Goal: Information Seeking & Learning: Find specific fact

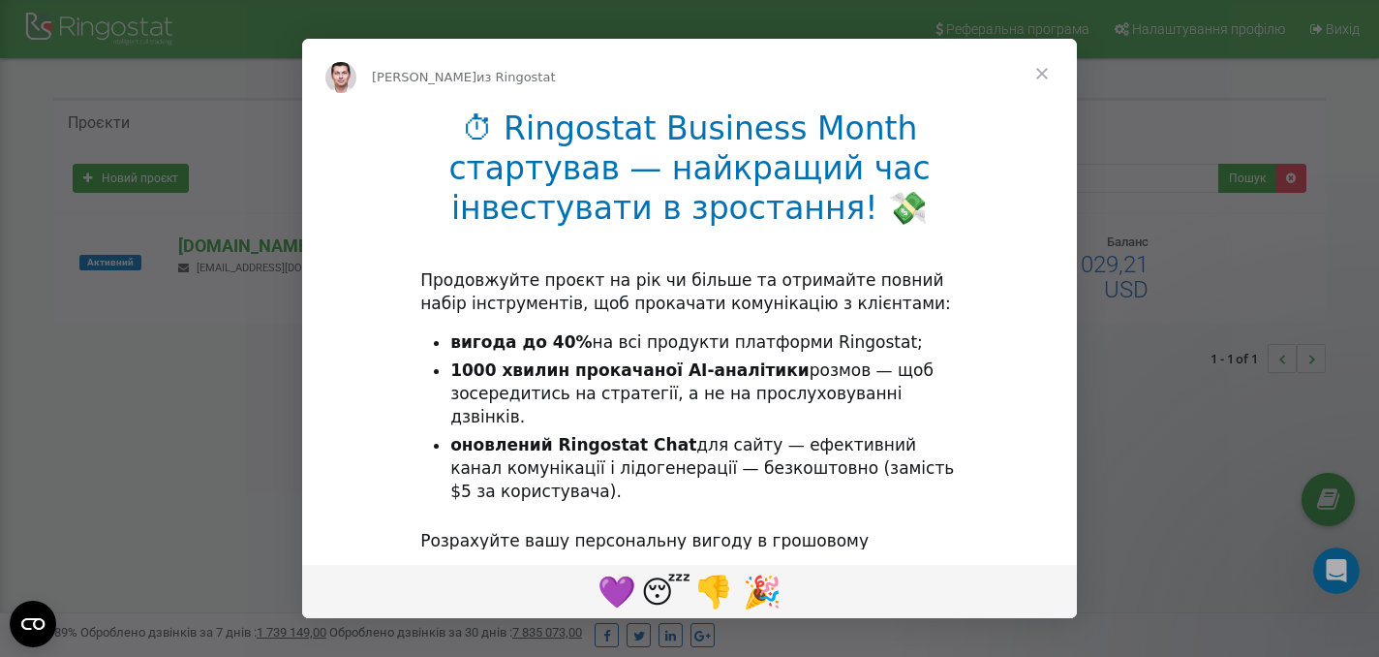
click at [1043, 76] on span "Закрыть" at bounding box center [1042, 74] width 70 height 70
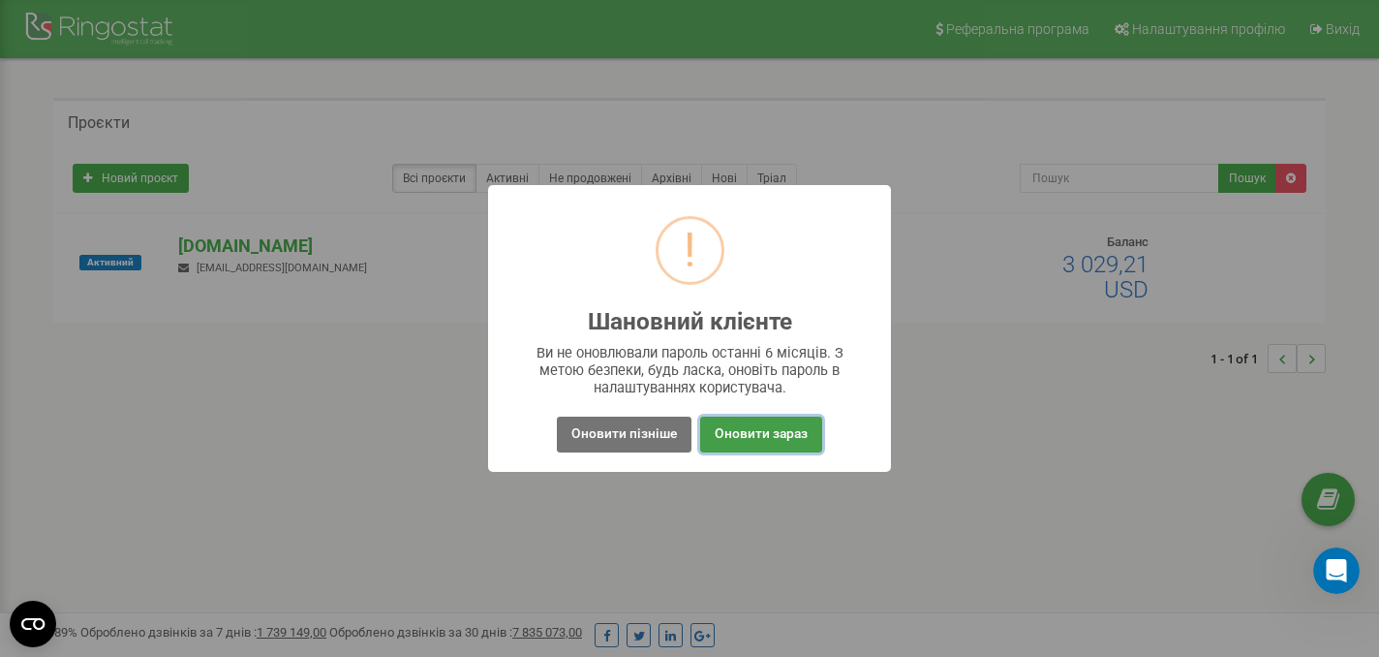
click at [761, 433] on button "Оновити зараз" at bounding box center [761, 434] width 122 height 36
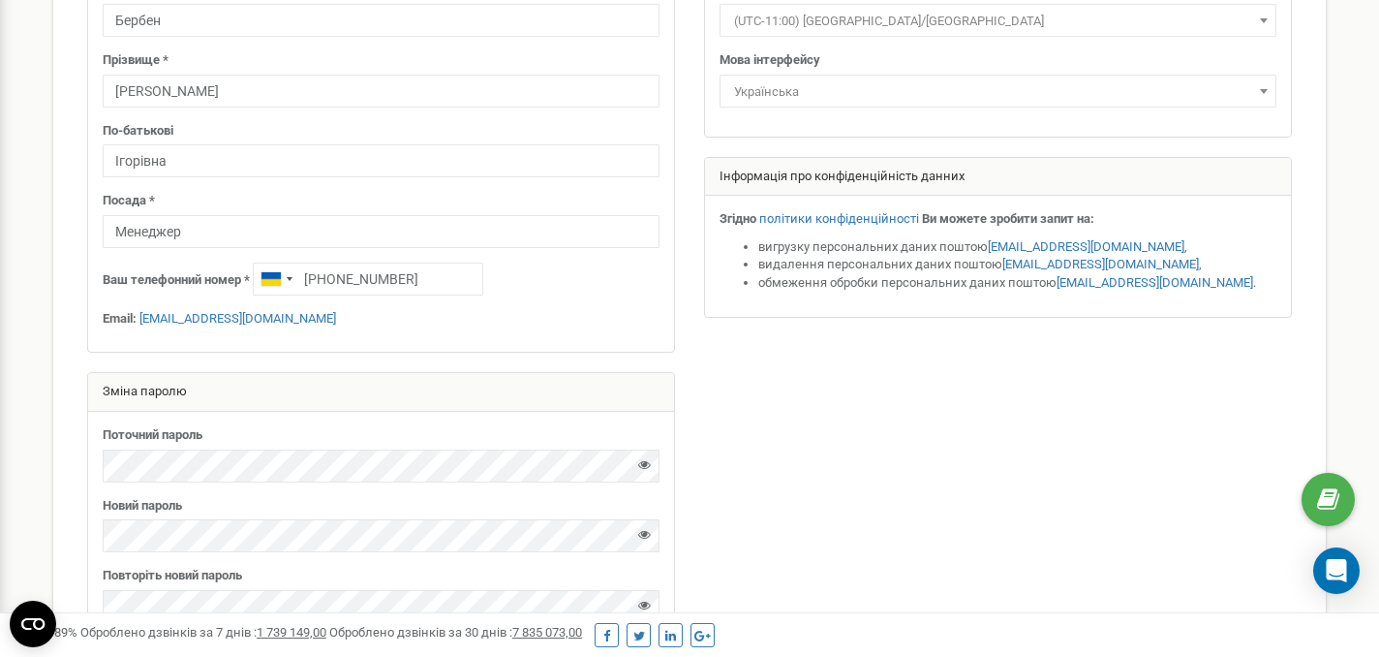
scroll to position [505, 0]
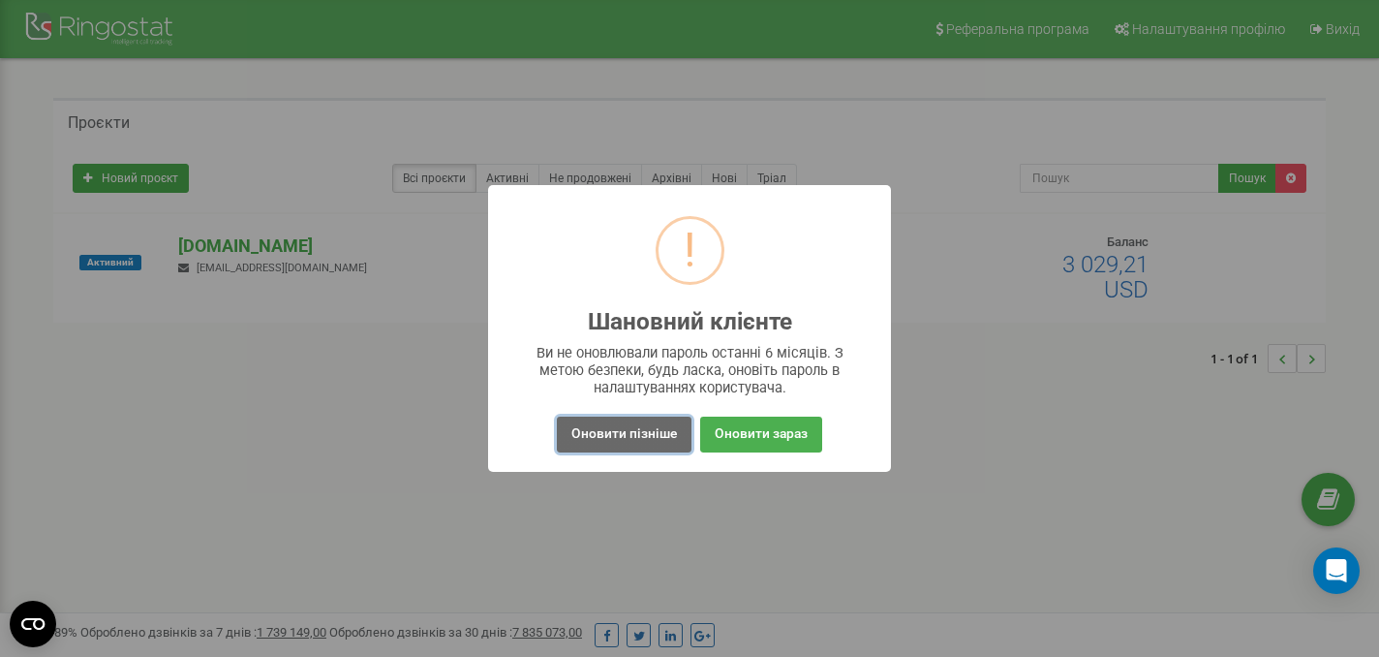
click at [627, 431] on button "Оновити пізніше" at bounding box center [624, 434] width 135 height 36
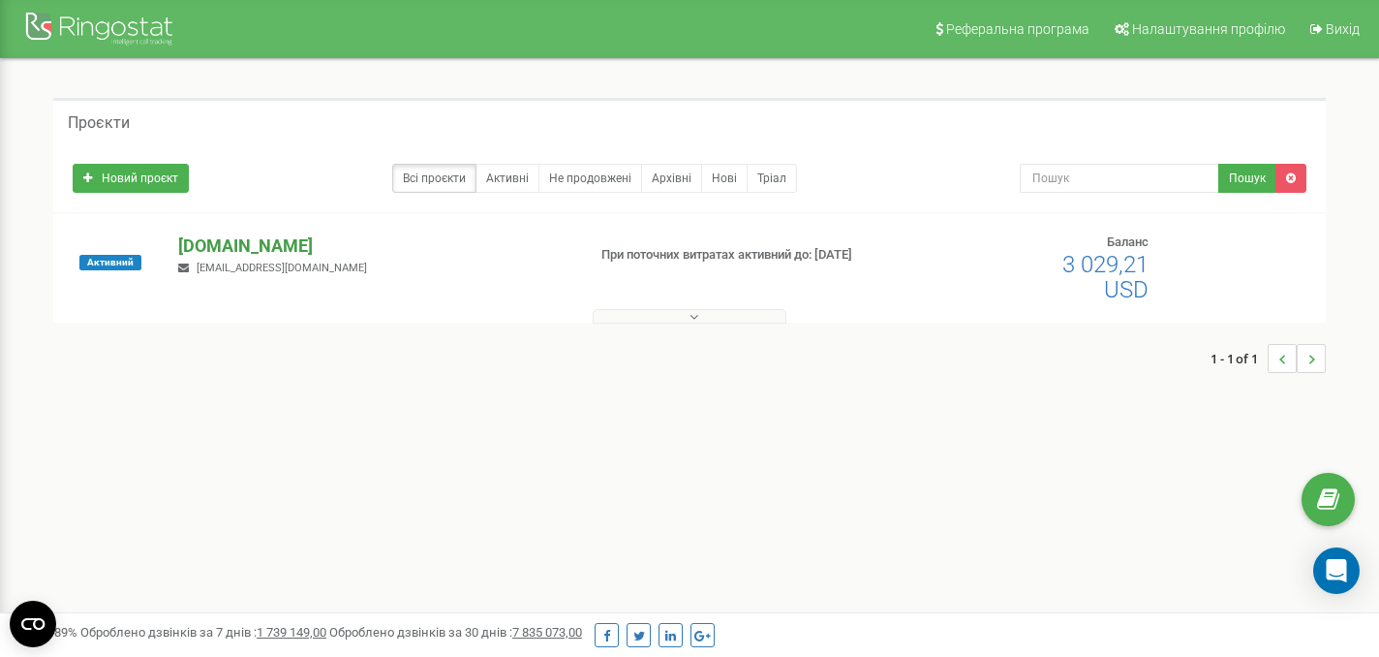
click at [285, 254] on p "[DOMAIN_NAME]" at bounding box center [374, 245] width 392 height 25
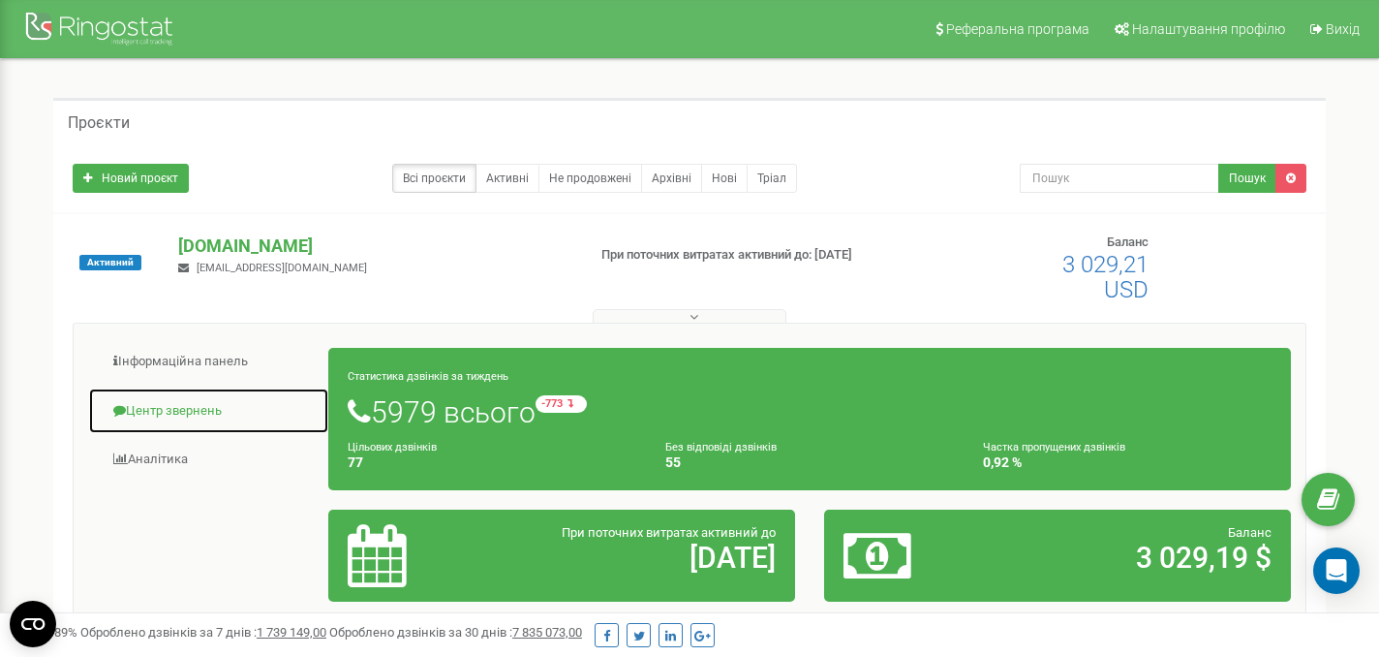
click at [192, 409] on link "Центр звернень" at bounding box center [208, 410] width 241 height 47
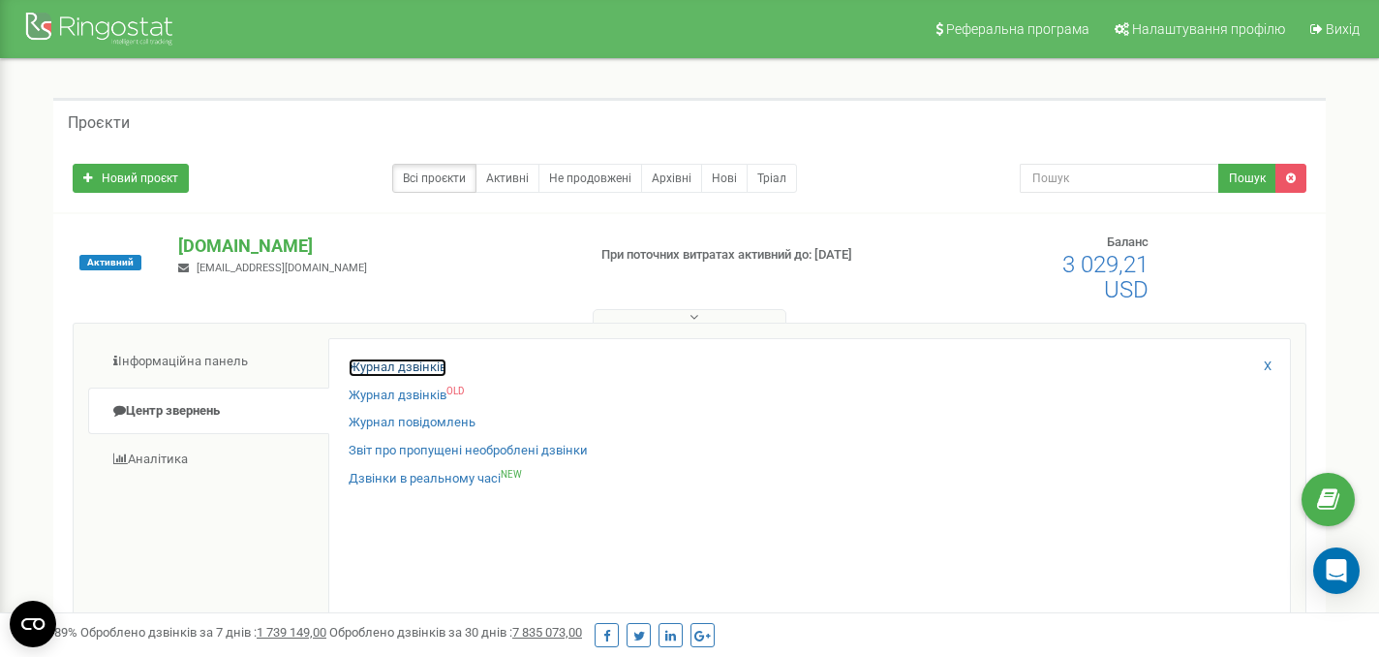
click at [396, 362] on link "Журнал дзвінків" at bounding box center [398, 367] width 98 height 18
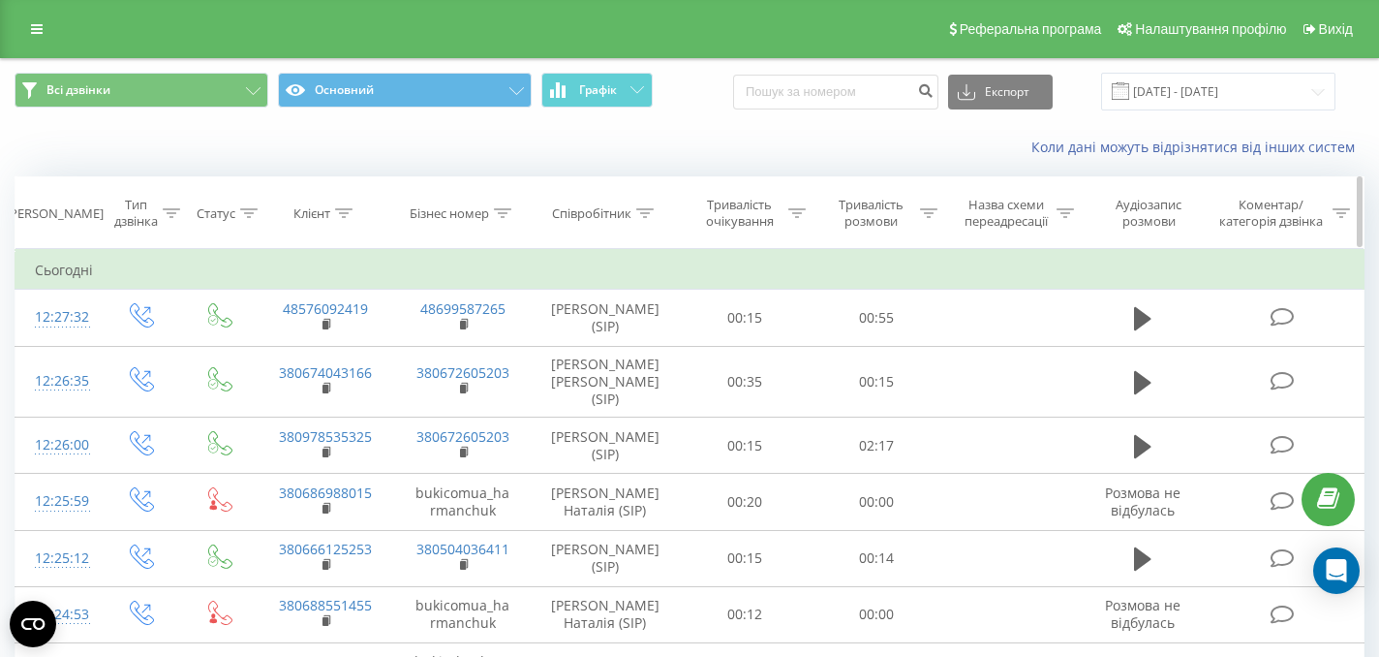
click at [647, 213] on icon at bounding box center [644, 213] width 17 height 10
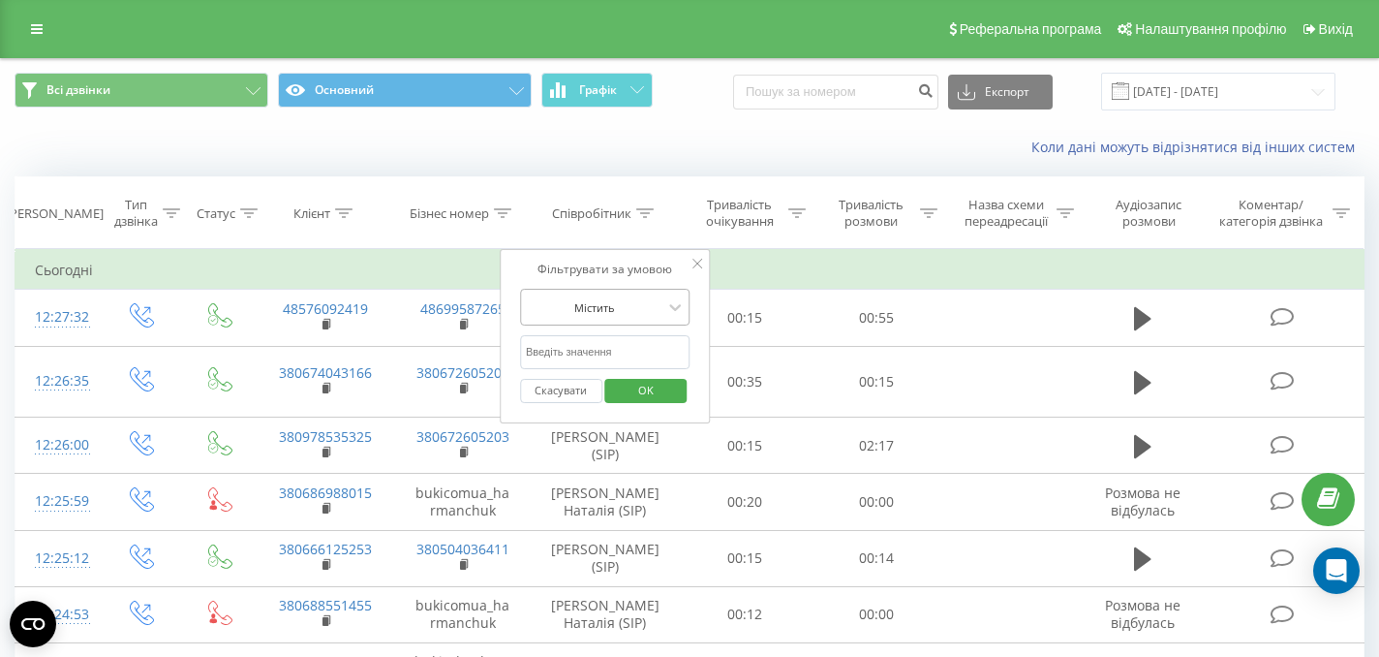
click at [634, 308] on div at bounding box center [595, 307] width 138 height 18
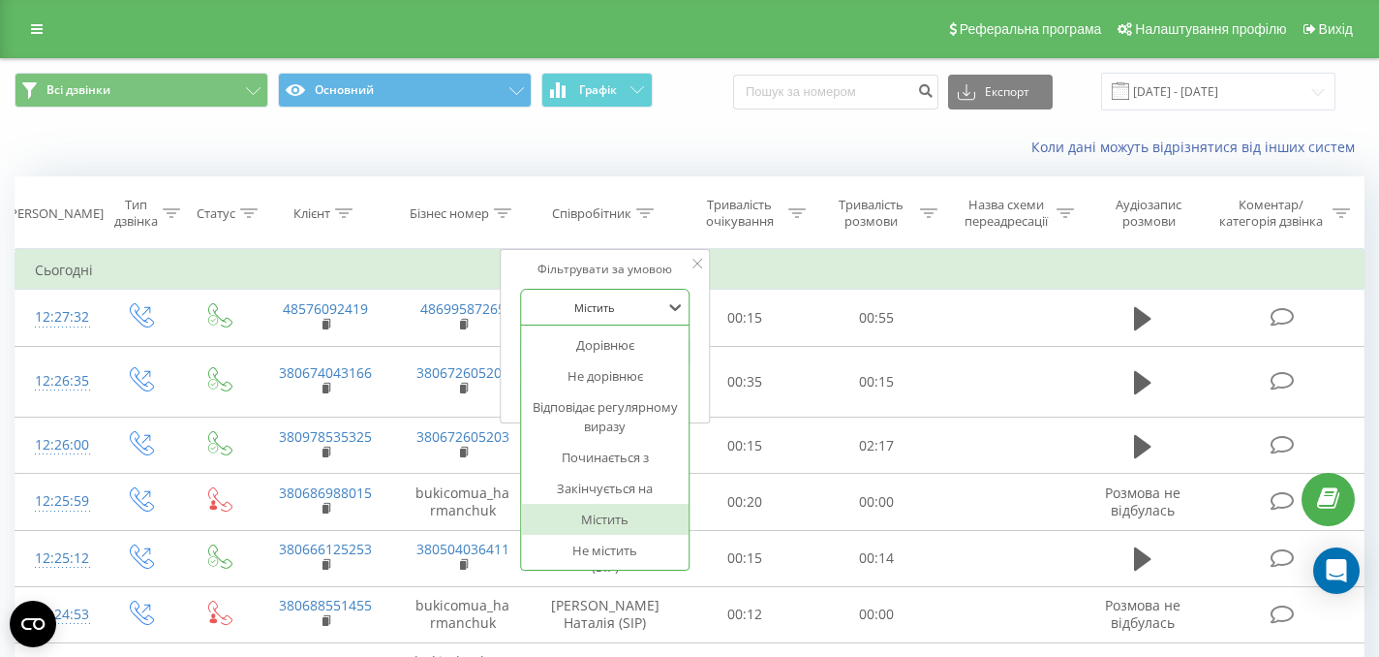
click at [634, 308] on div at bounding box center [595, 307] width 138 height 18
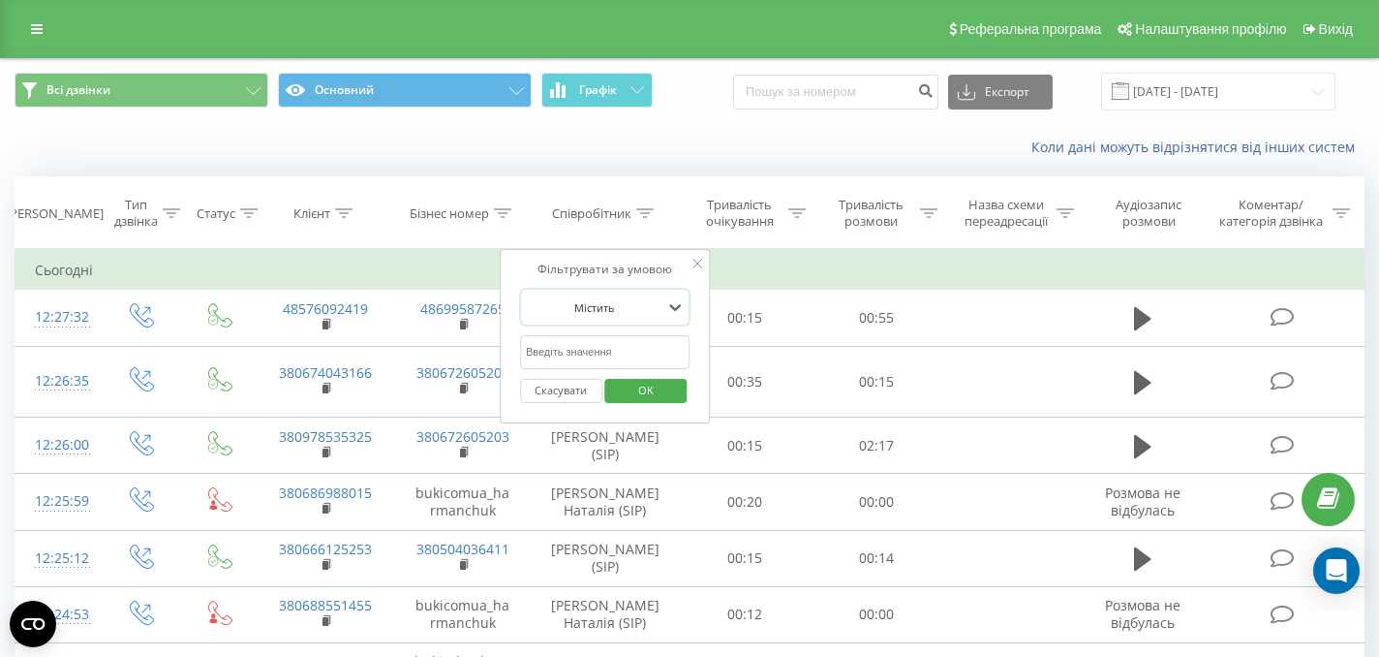
click at [615, 353] on input "text" at bounding box center [605, 352] width 170 height 34
type input "бербен"
click at [639, 397] on span "OK" at bounding box center [646, 390] width 54 height 30
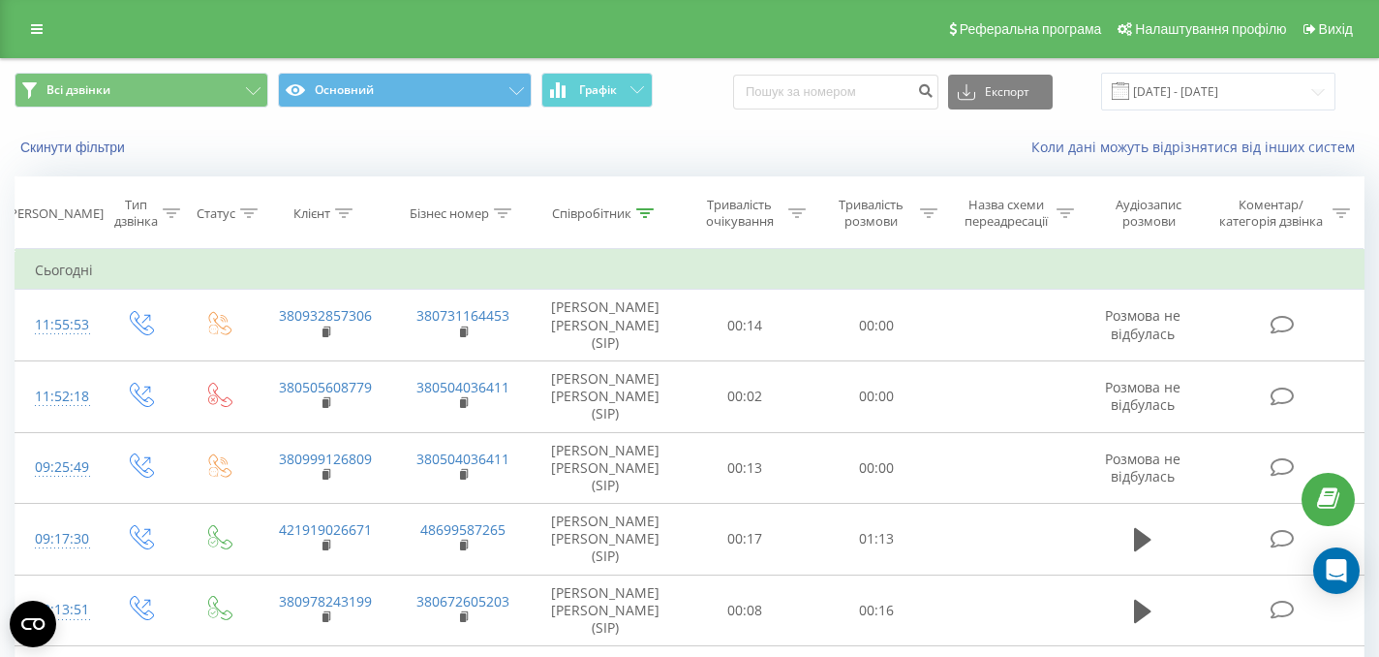
click at [1129, 92] on span at bounding box center [1120, 90] width 17 height 17
click at [1151, 96] on input "19.08.2025 - 19.09.2025" at bounding box center [1218, 92] width 234 height 38
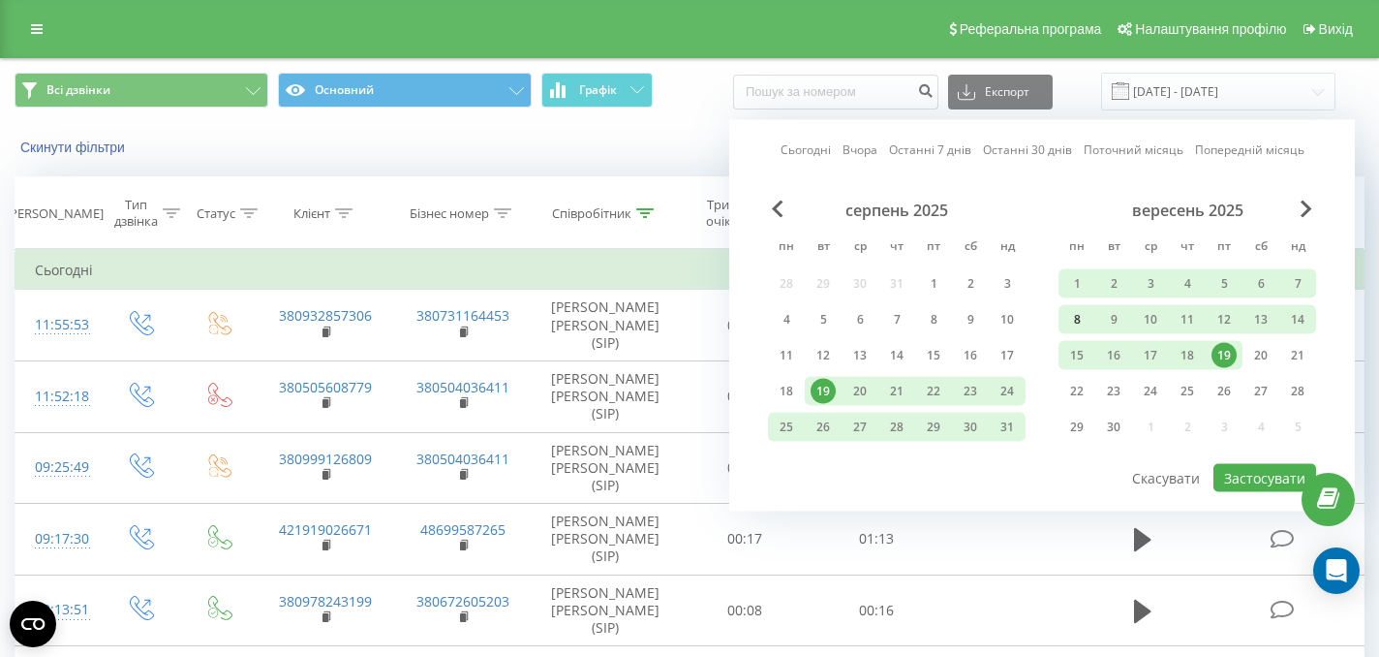
click at [1074, 319] on div "8" at bounding box center [1076, 319] width 25 height 25
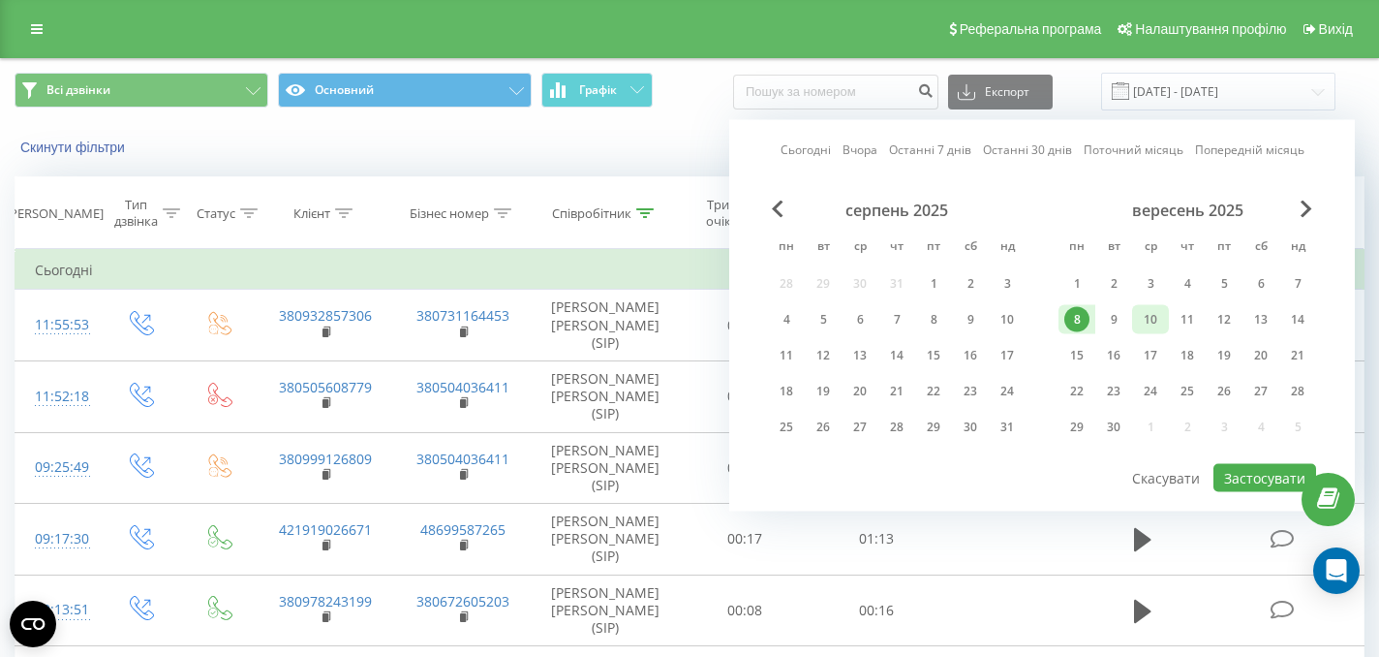
click at [1150, 323] on div "10" at bounding box center [1150, 319] width 25 height 25
click at [1253, 483] on button "Застосувати" at bounding box center [1264, 478] width 103 height 28
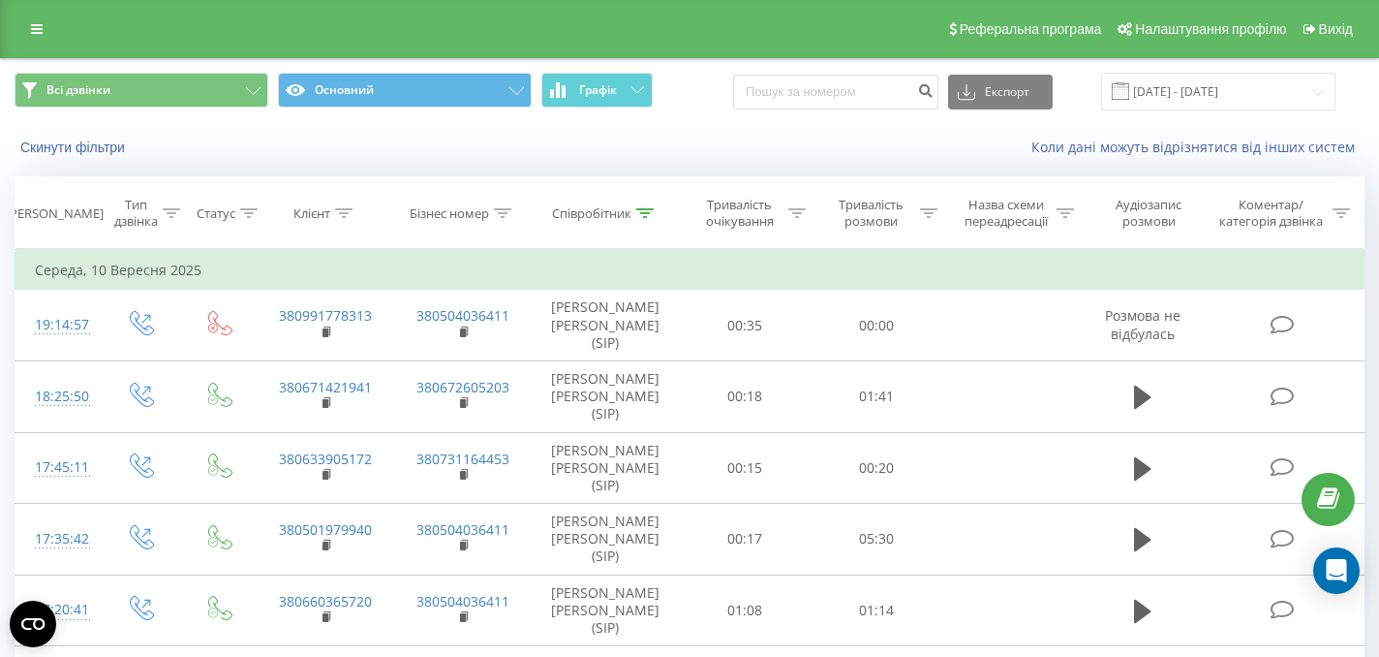
click at [709, 155] on div "Коли дані можуть відрізнятися вiд інших систем" at bounding box center [947, 147] width 861 height 19
click at [631, 95] on button "Графік" at bounding box center [596, 90] width 111 height 35
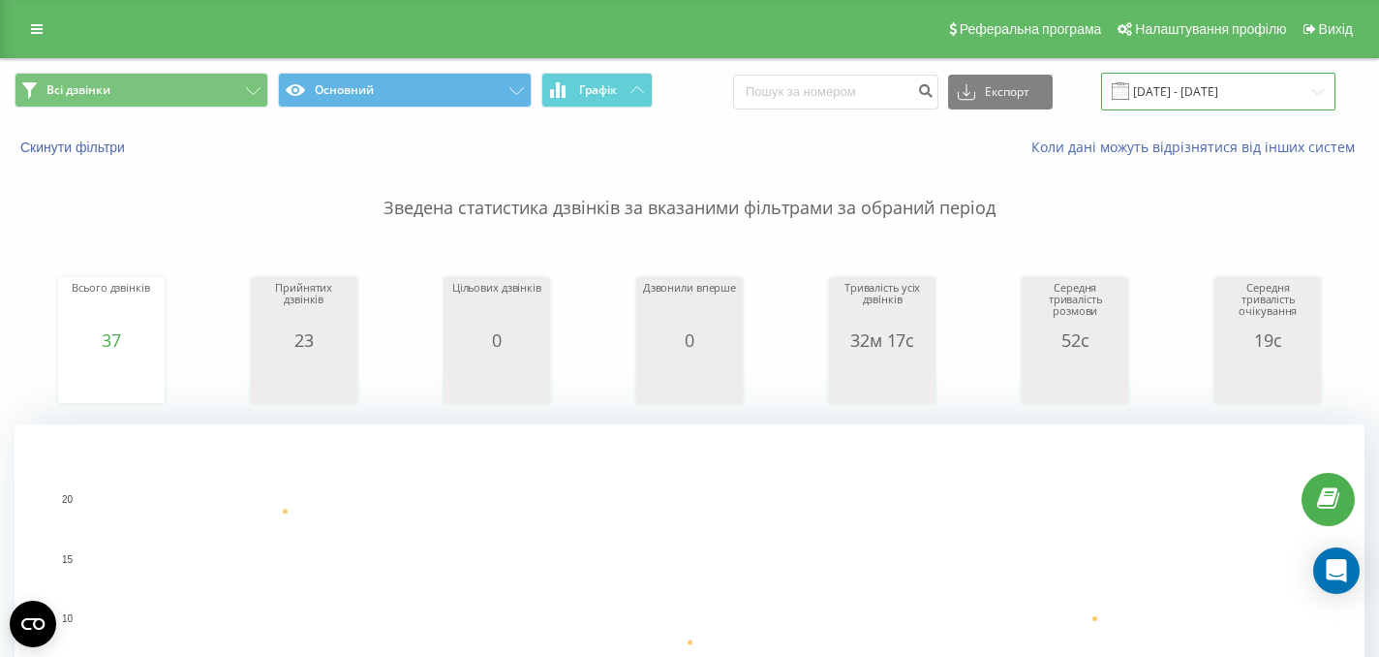
click at [1321, 97] on input "08.09.2025 - 10.09.2025" at bounding box center [1218, 92] width 234 height 38
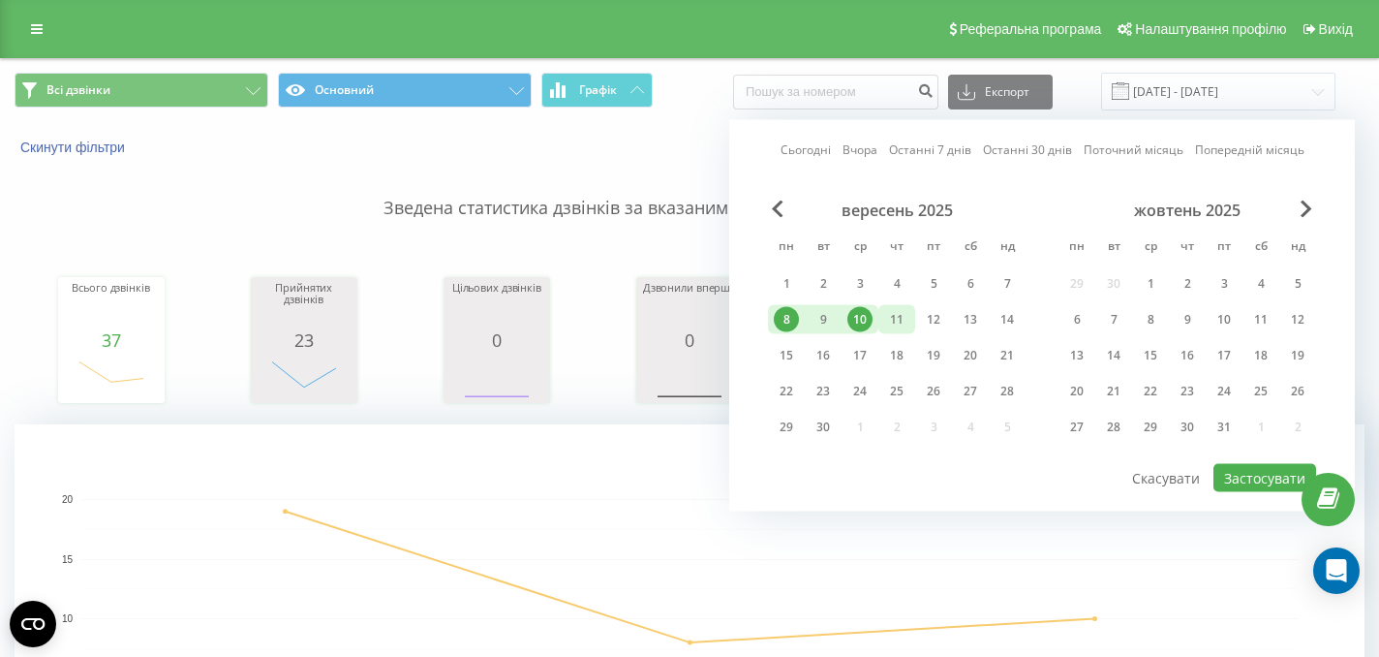
click at [899, 319] on div "11" at bounding box center [896, 319] width 25 height 25
click at [794, 353] on div "15" at bounding box center [786, 355] width 25 height 25
click at [857, 355] on div "17" at bounding box center [859, 355] width 25 height 25
click at [789, 350] on div "15" at bounding box center [786, 355] width 25 height 25
click at [1265, 484] on button "Застосувати" at bounding box center [1264, 478] width 103 height 28
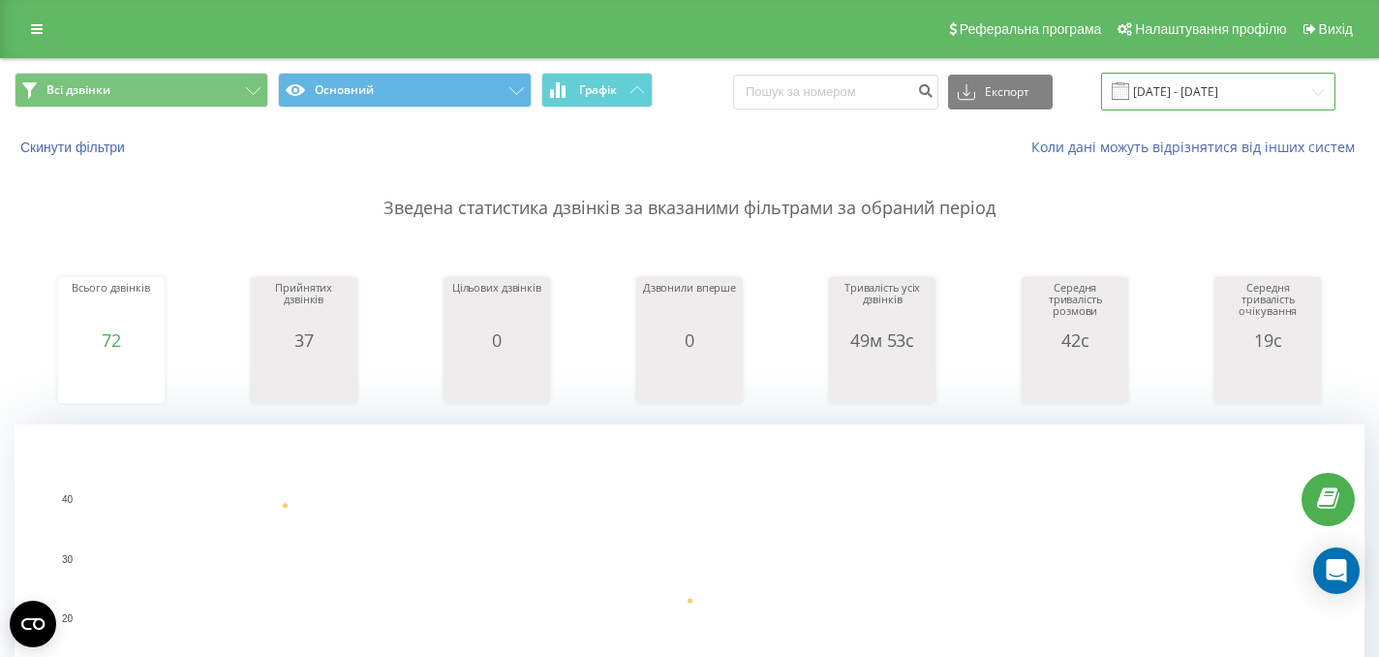
click at [1149, 95] on input "15.09.2025 - 17.09.2025" at bounding box center [1218, 92] width 234 height 38
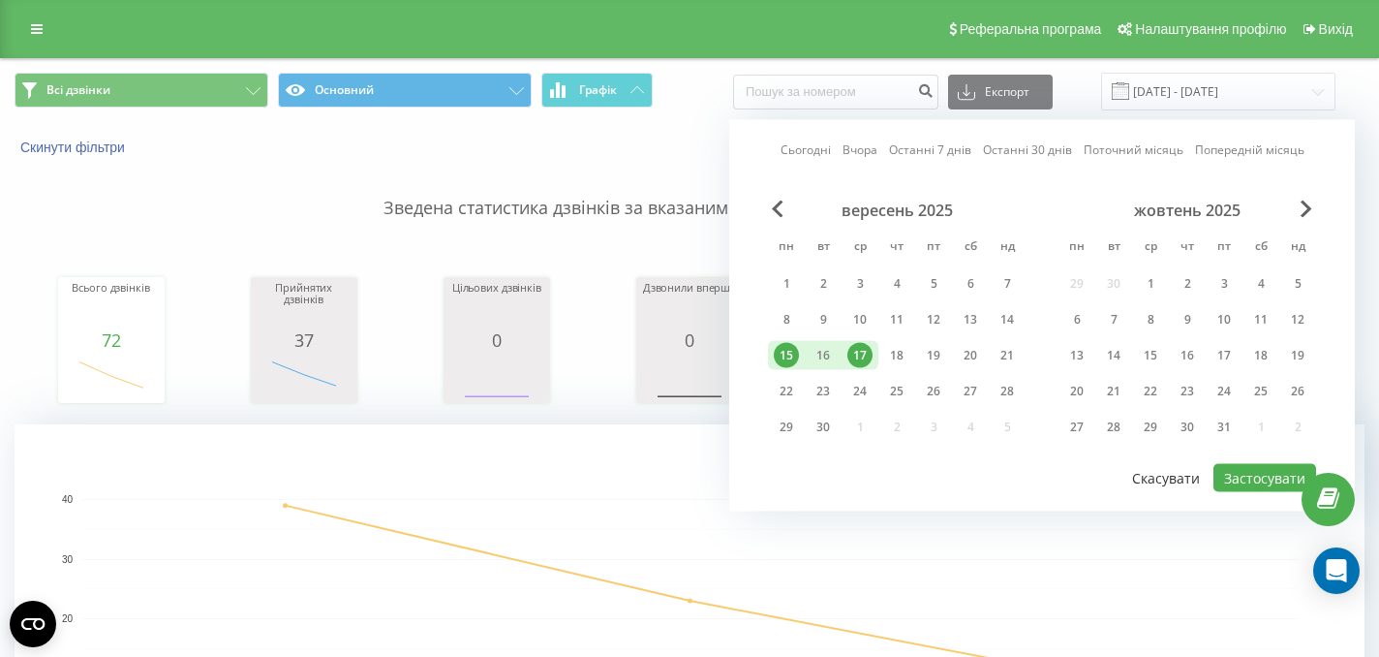
click at [1164, 472] on button "Скасувати" at bounding box center [1165, 478] width 89 height 28
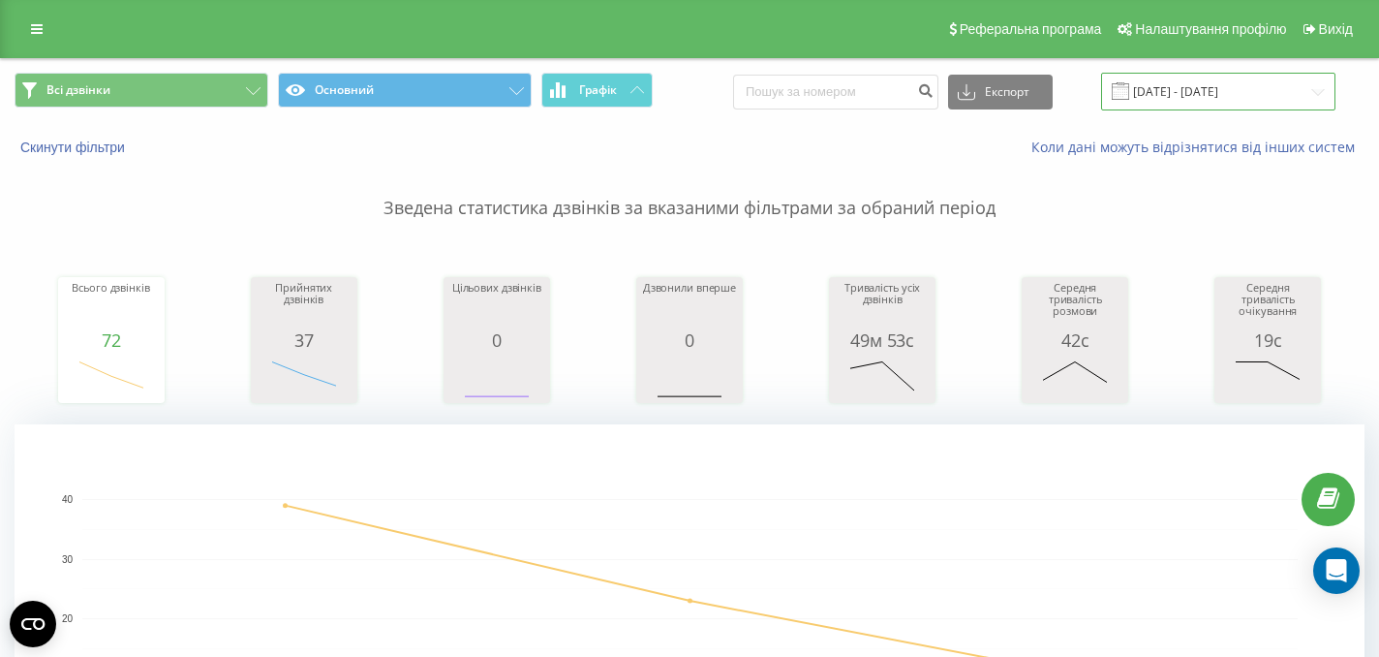
click at [1156, 92] on input "15.09.2025 - 17.09.2025" at bounding box center [1218, 92] width 234 height 38
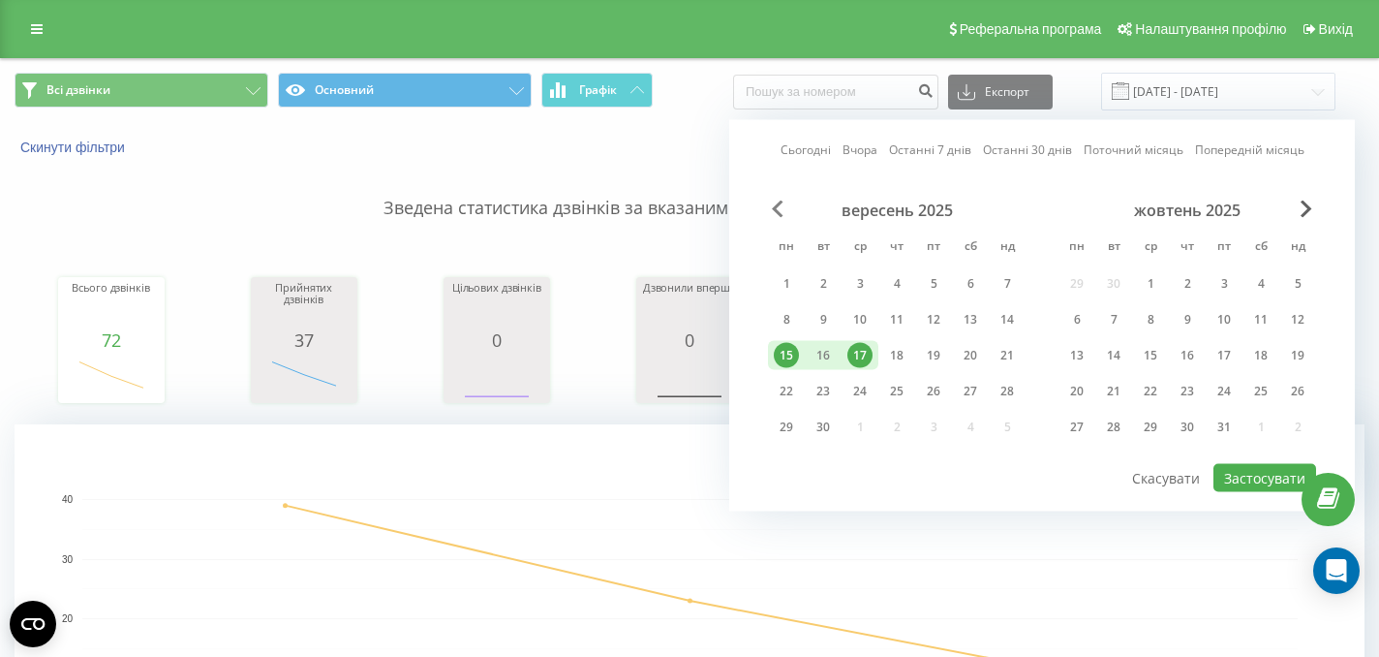
click at [778, 201] on span "Previous Month" at bounding box center [778, 208] width 12 height 17
click at [781, 316] on div "4" at bounding box center [786, 319] width 25 height 25
click at [1307, 204] on span "Next Month" at bounding box center [1306, 208] width 12 height 17
click at [937, 357] on div "19" at bounding box center [933, 355] width 25 height 25
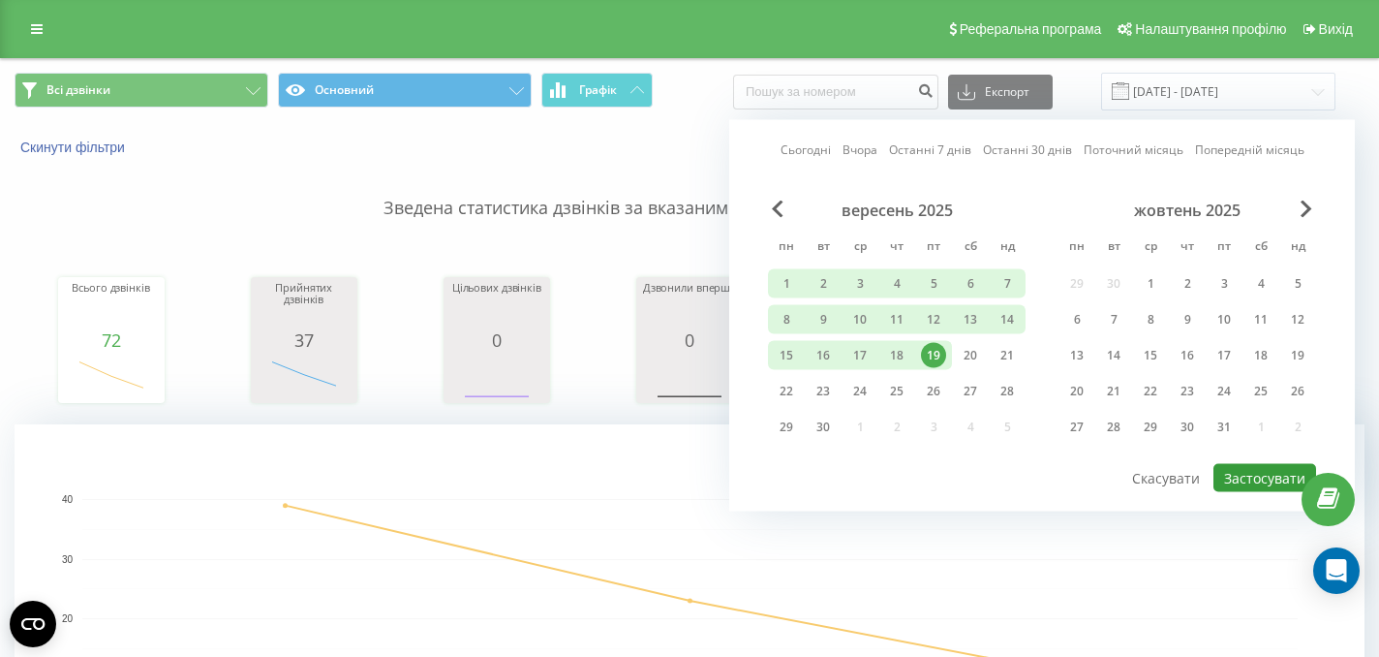
click at [1255, 480] on button "Застосувати" at bounding box center [1264, 478] width 103 height 28
type input "04.08.2025 - 19.09.2025"
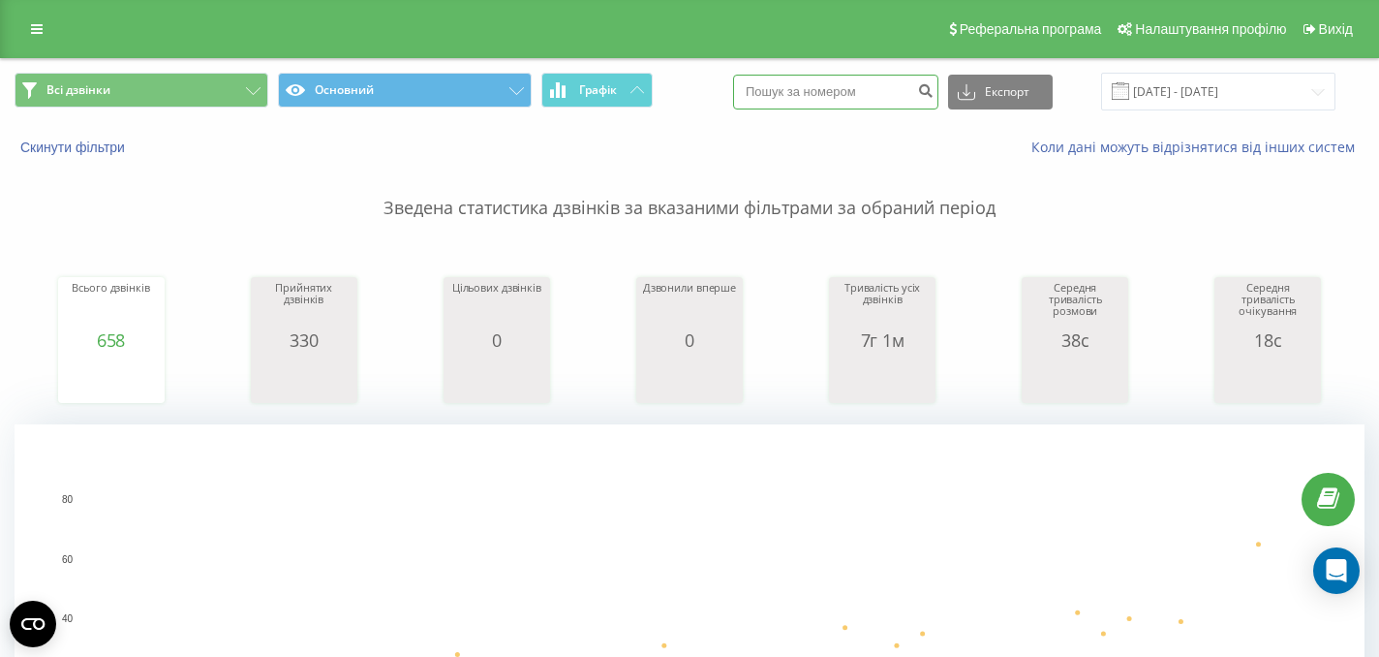
click at [860, 95] on input at bounding box center [835, 92] width 205 height 35
paste input "+38 (068) 867-14-40"
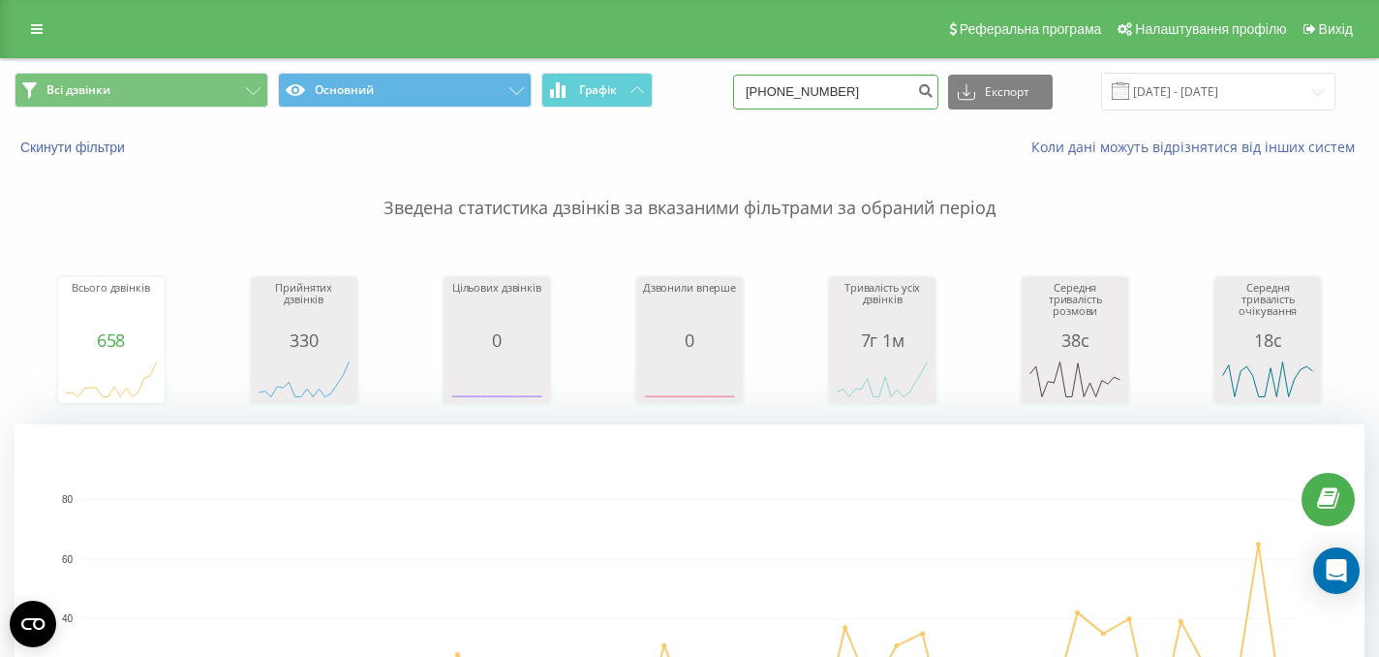
click at [860, 95] on input "+38 (068) 867-1440" at bounding box center [835, 92] width 205 height 35
click at [883, 91] on input "+38 (068) 867-1440" at bounding box center [835, 92] width 205 height 35
type input "0688671440"
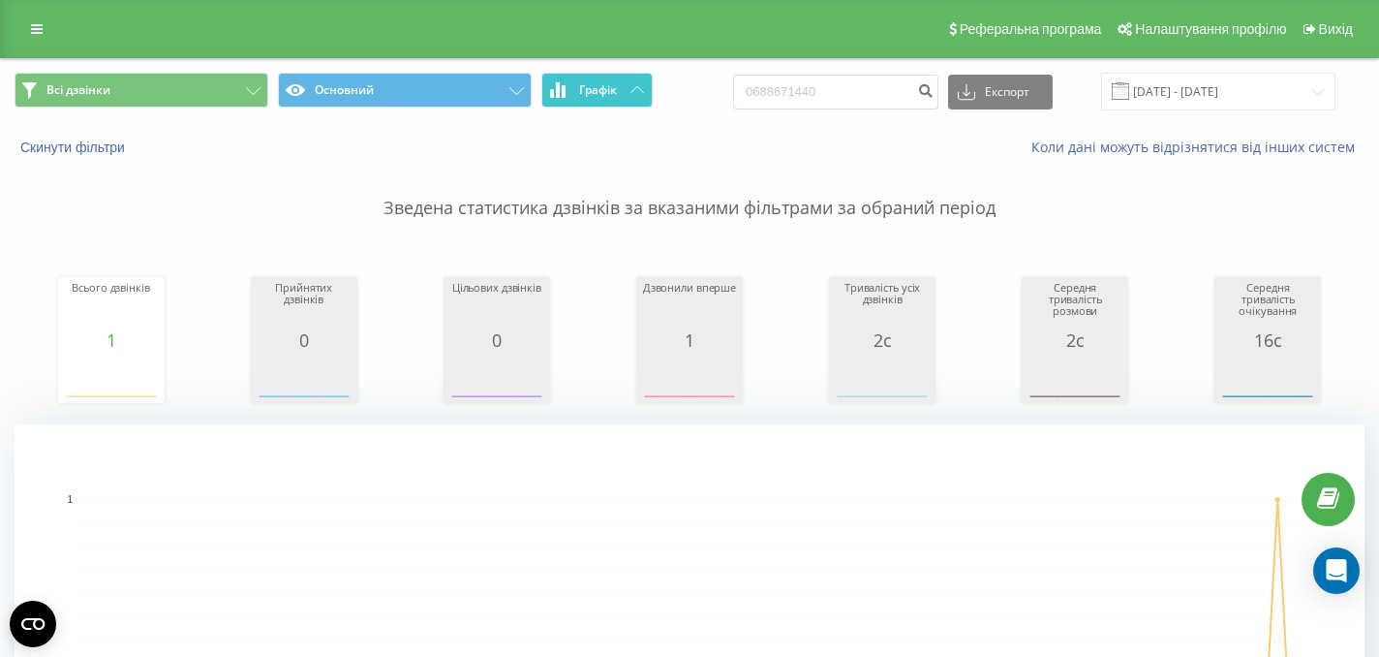
click at [639, 90] on icon at bounding box center [637, 89] width 14 height 7
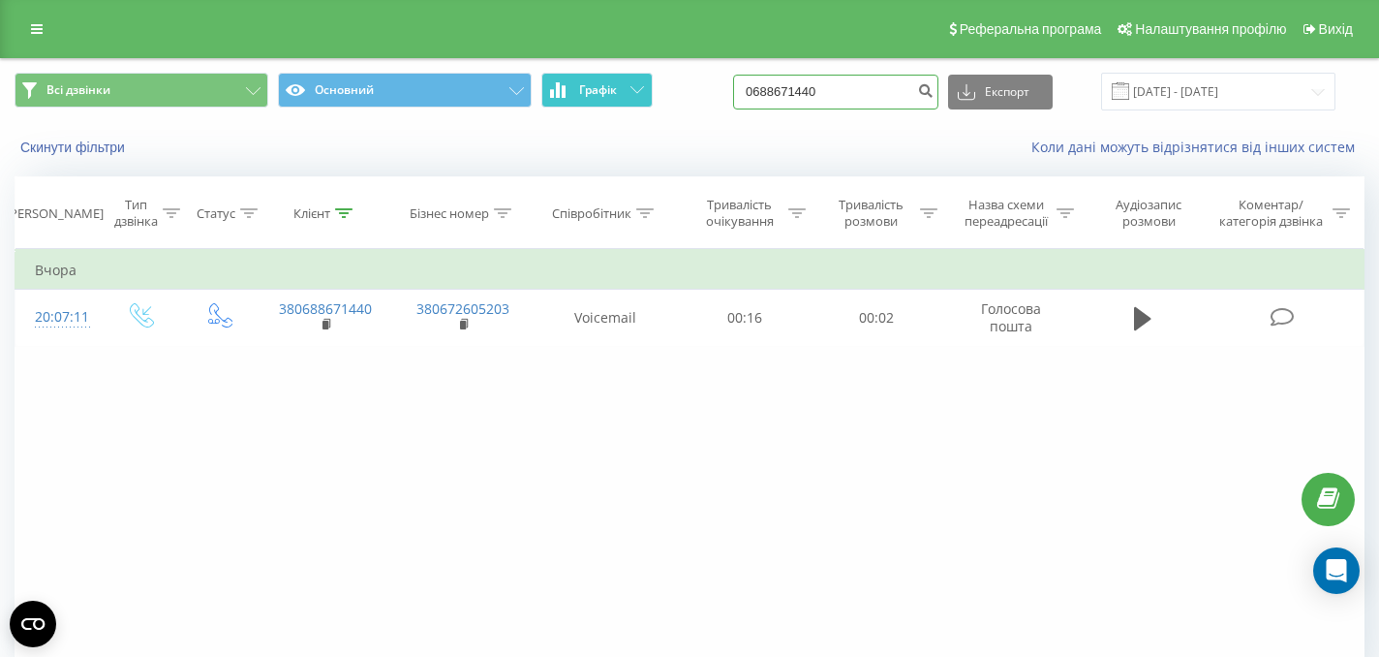
click at [848, 89] on input "0688671440" at bounding box center [835, 92] width 205 height 35
paste input "[PHONE_NUMBER]"
type input "[PHONE_NUMBER]"
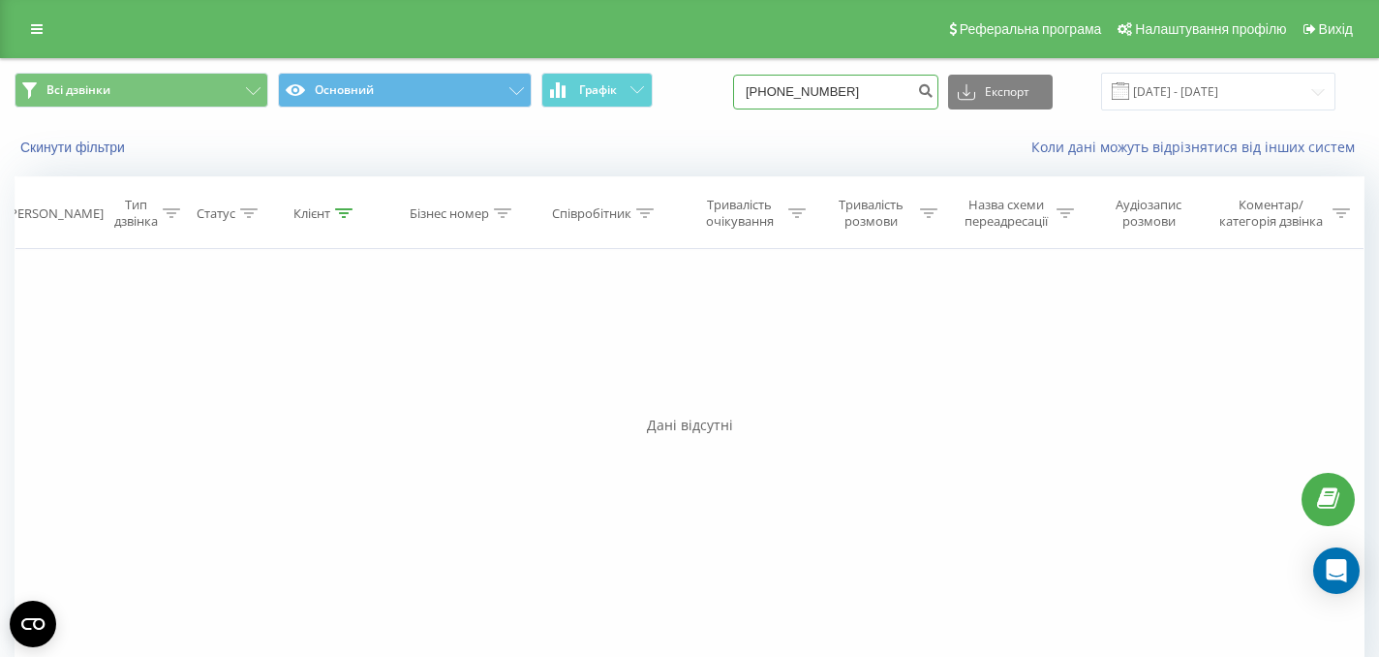
click at [806, 93] on input "[PHONE_NUMBER]" at bounding box center [835, 92] width 205 height 35
type input "48577117090"
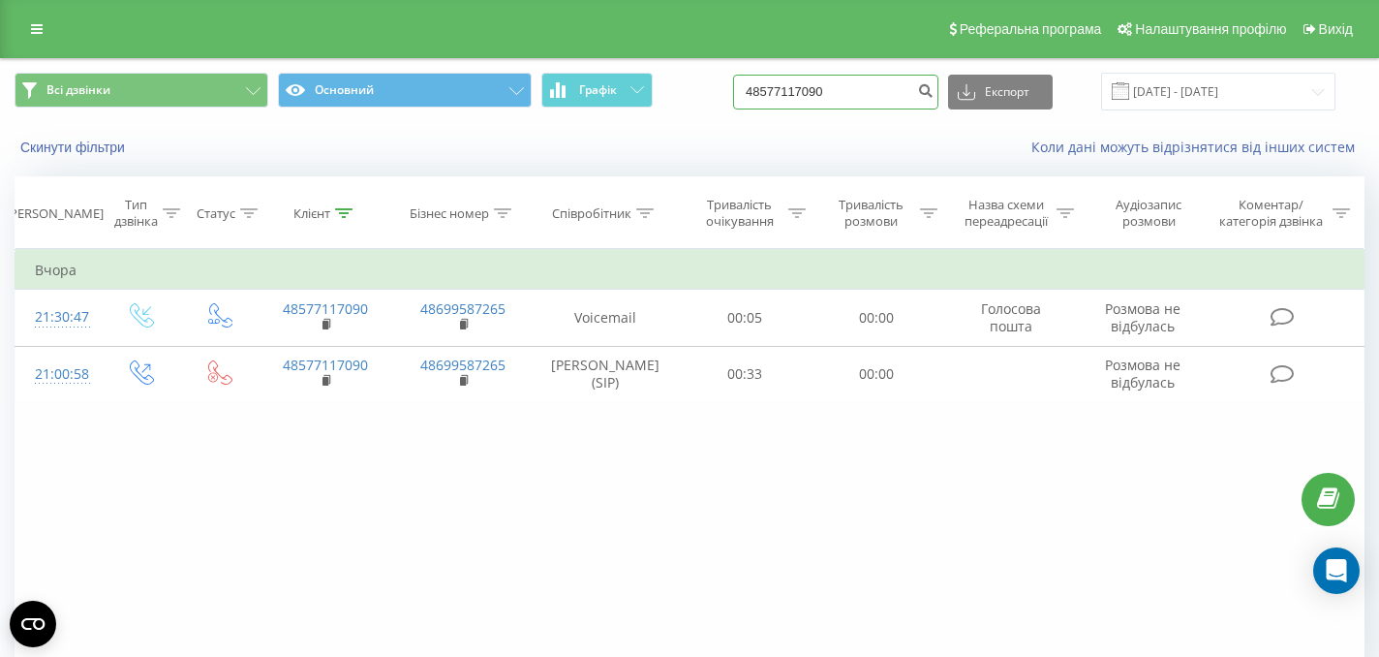
click at [824, 90] on input "48577117090" at bounding box center [835, 92] width 205 height 35
paste input "+38 (099) 486-12-66"
type input "0994861266"
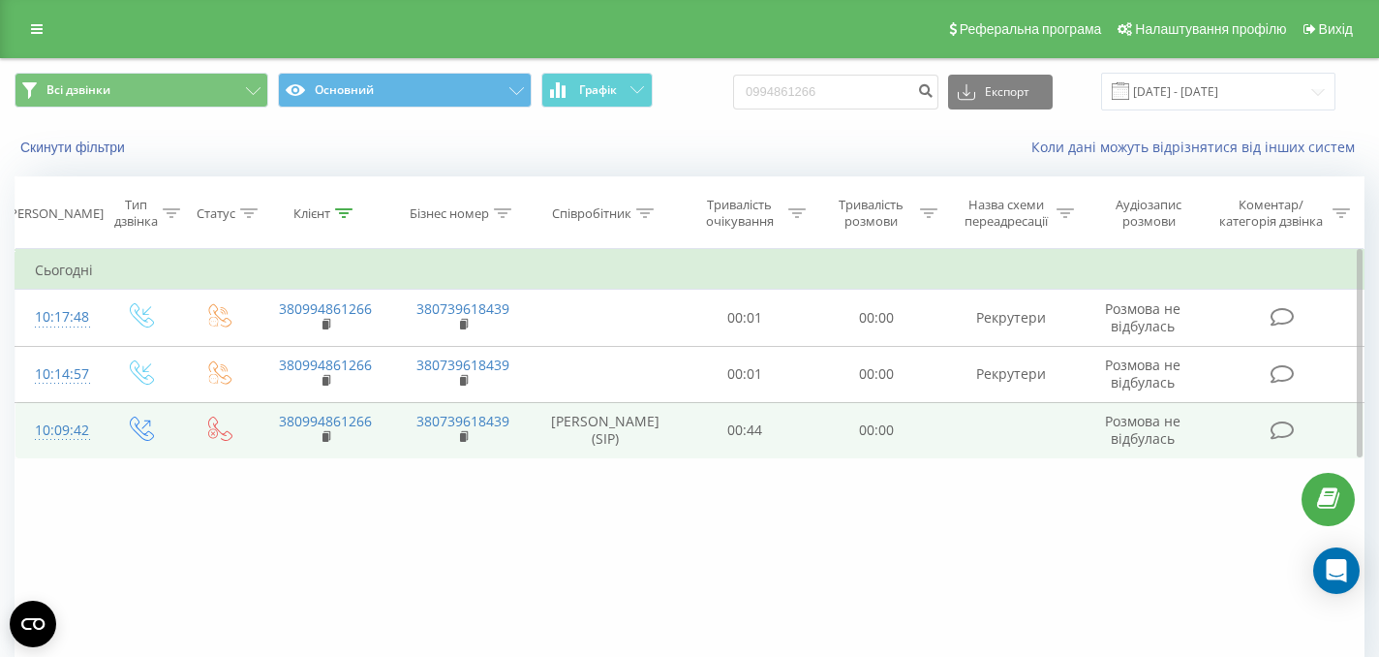
drag, startPoint x: 567, startPoint y: 415, endPoint x: 673, endPoint y: 434, distance: 107.1
click at [673, 434] on td "Рекрутер Вероніка (SIP)" at bounding box center [605, 430] width 147 height 56
copy td "Рекрутер Вероніка (SIP)"
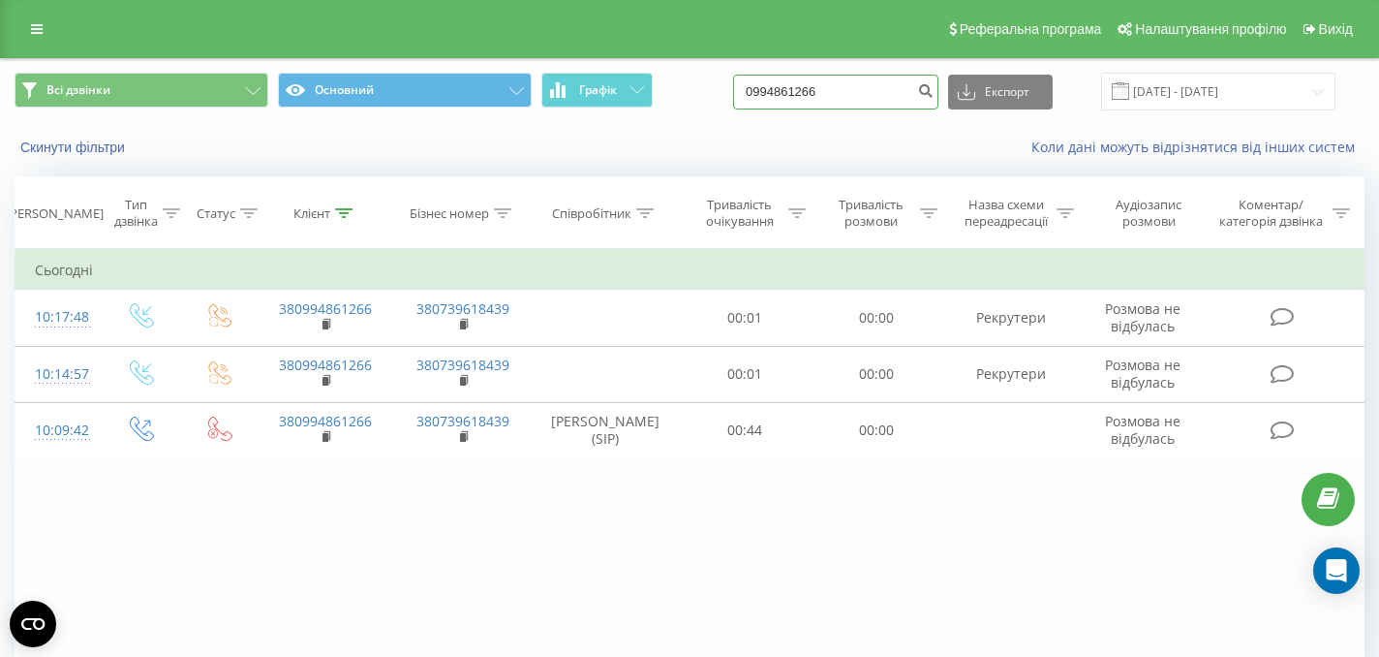
click at [839, 86] on input "0994861266" at bounding box center [835, 92] width 205 height 35
paste input "+38 (096) 632-75-5"
type input "0966327556"
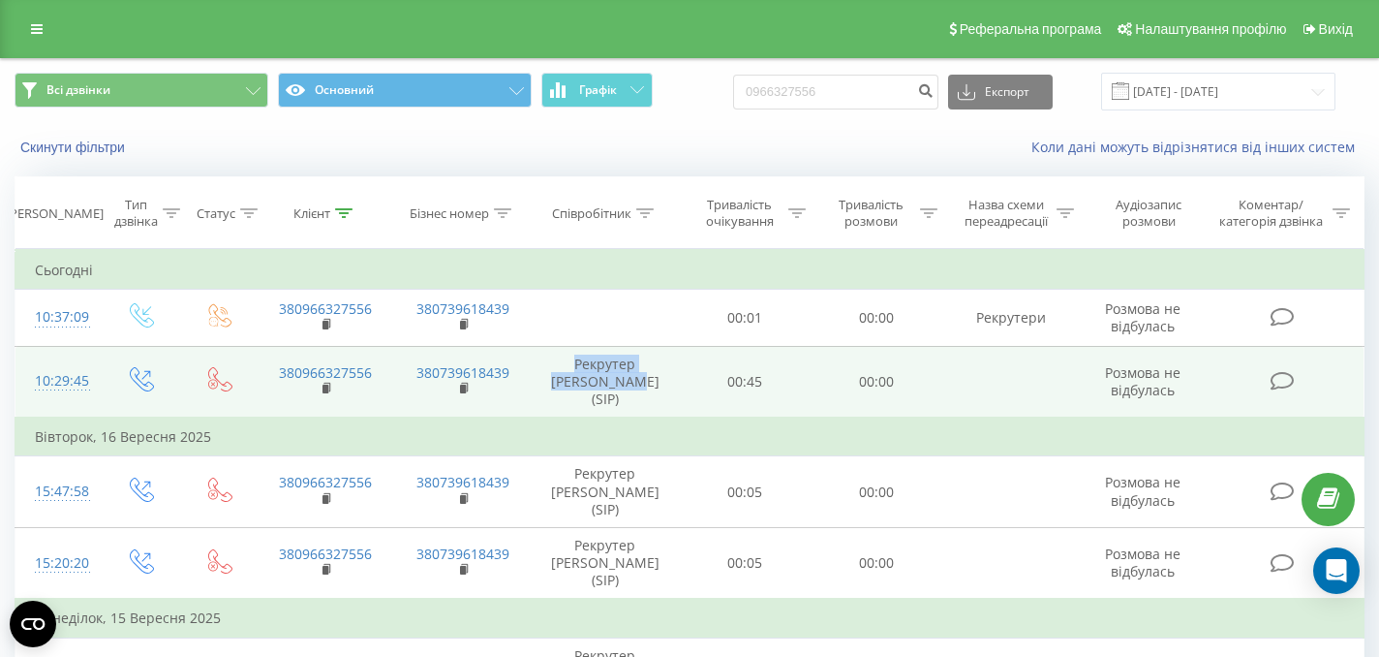
drag, startPoint x: 556, startPoint y: 363, endPoint x: 659, endPoint y: 387, distance: 106.4
click at [659, 388] on td "Рекрутер [PERSON_NAME] (SIP)" at bounding box center [605, 382] width 147 height 72
copy td "Рекрутер [PERSON_NAME] (SIP)"
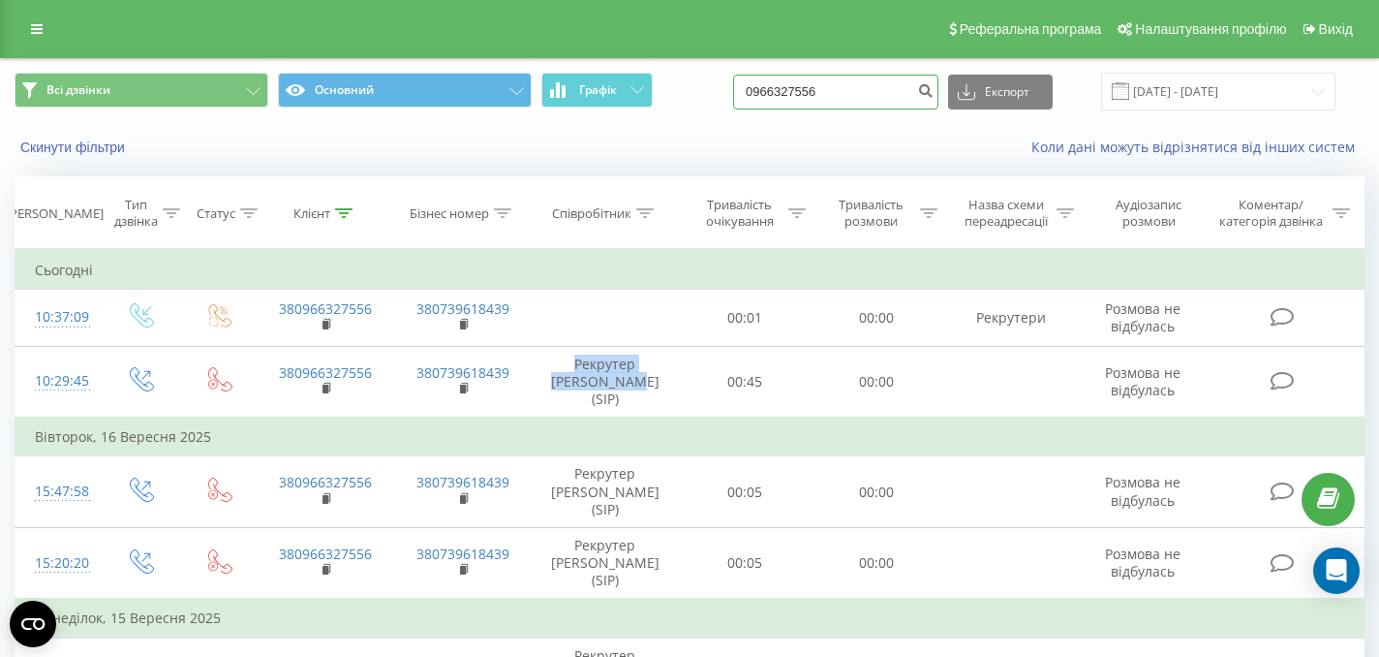
click at [837, 90] on input "0966327556" at bounding box center [835, 92] width 205 height 35
paste input "+38 (066) 344-07-75"
type input "0663440775"
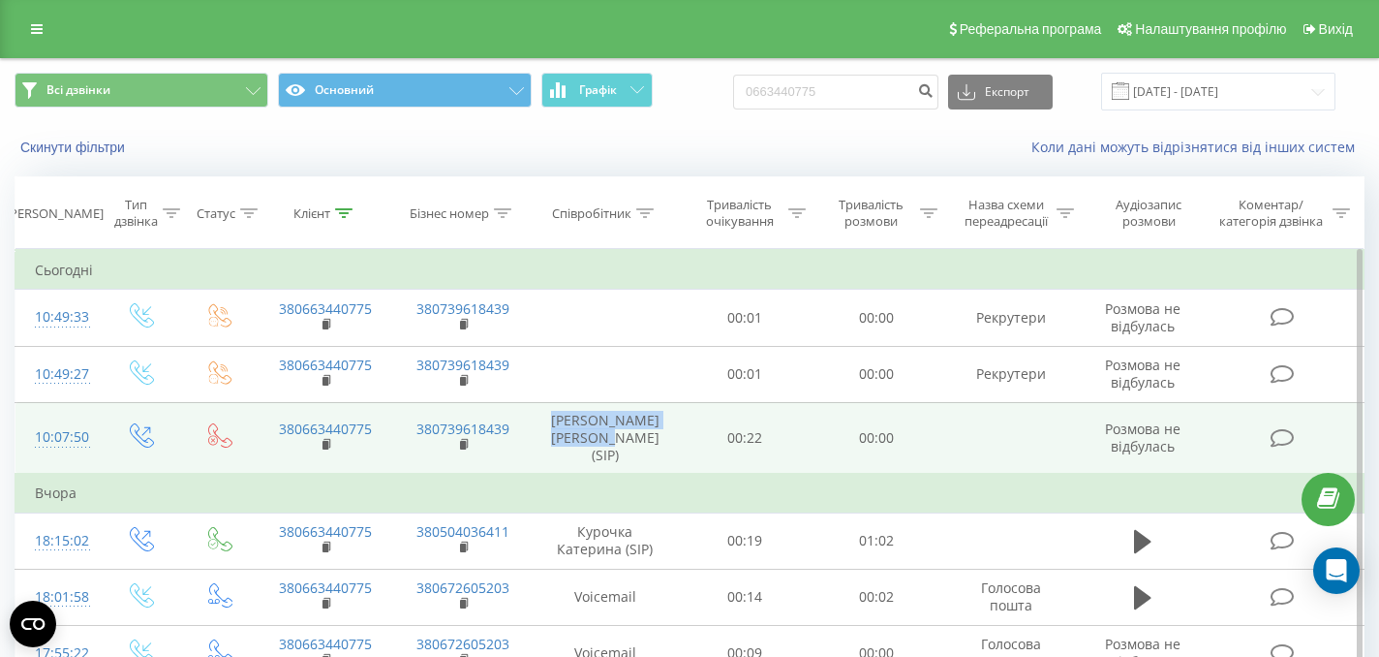
drag, startPoint x: 567, startPoint y: 420, endPoint x: 672, endPoint y: 440, distance: 106.4
click at [673, 441] on td "[PERSON_NAME] [PERSON_NAME] (SIP)" at bounding box center [605, 438] width 147 height 72
copy td "[PERSON_NAME] [PERSON_NAME] (SIP)"
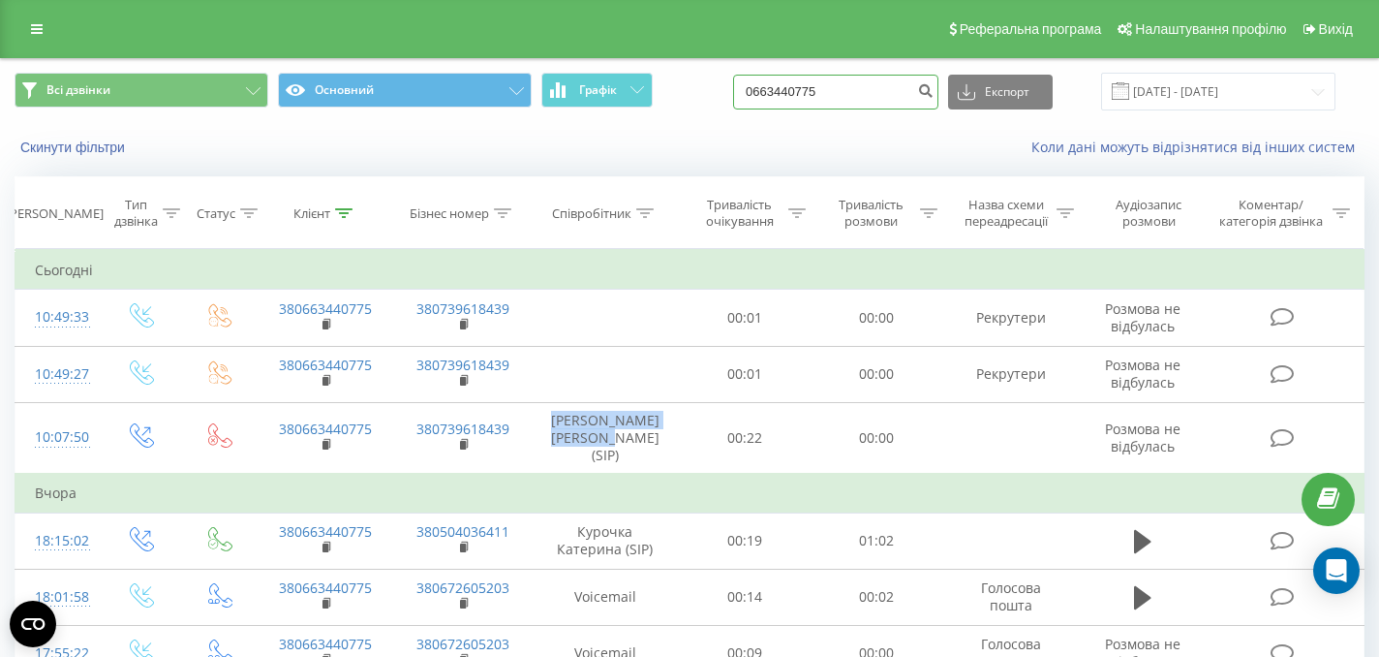
click at [831, 84] on input "0663440775" at bounding box center [835, 92] width 205 height 35
paste input "+38 (095) 419-00-12"
type input "0954190012"
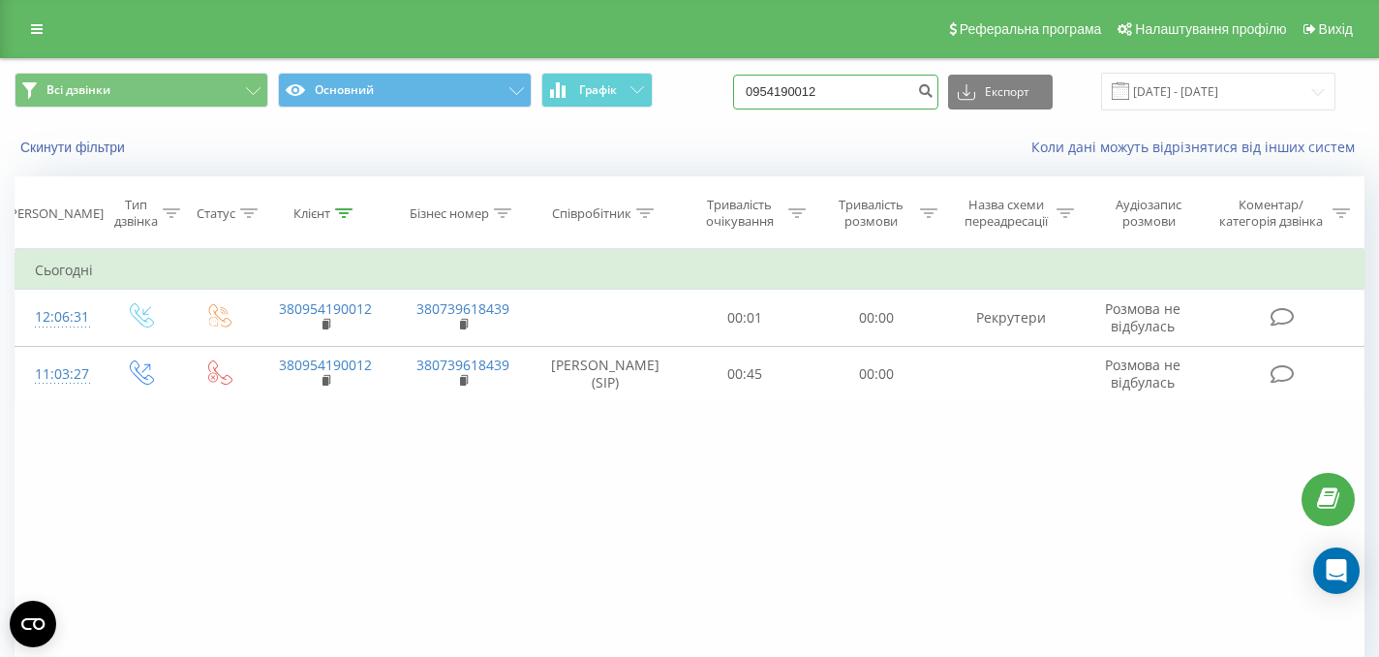
click at [846, 87] on input "0954190012" at bounding box center [835, 92] width 205 height 35
